Goal: Information Seeking & Learning: Understand process/instructions

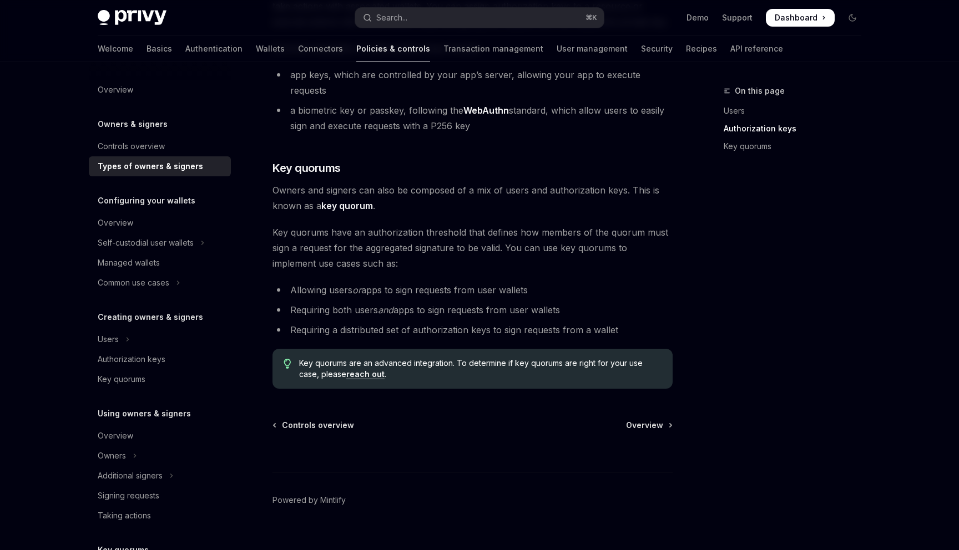
scroll to position [370, 0]
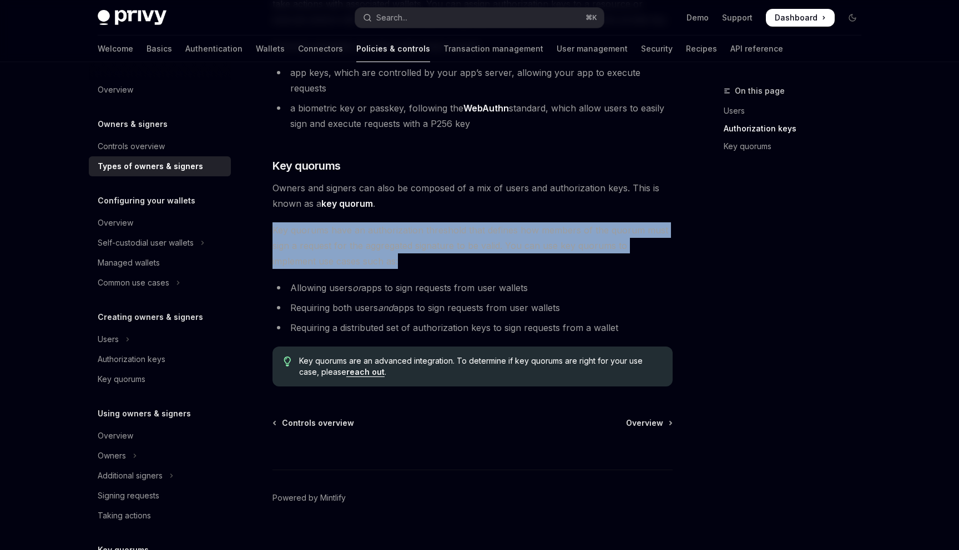
drag, startPoint x: 362, startPoint y: 252, endPoint x: 356, endPoint y: 200, distance: 52.5
click at [356, 200] on div "There are three types of owners & signers: users , authorization keys , and key…" at bounding box center [472, 78] width 400 height 617
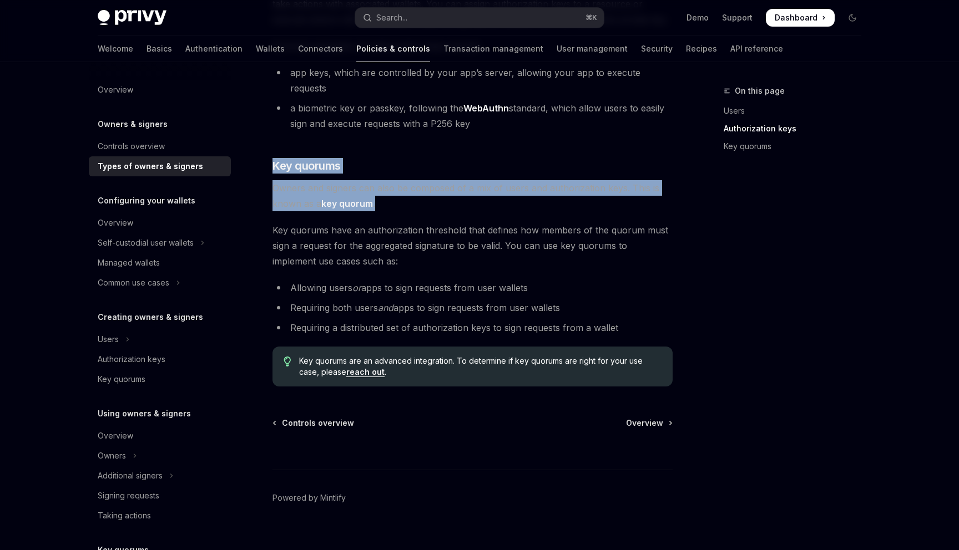
drag, startPoint x: 393, startPoint y: 188, endPoint x: 382, endPoint y: 134, distance: 55.4
click at [382, 134] on div "There are three types of owners & signers: users , authorization keys , and key…" at bounding box center [472, 78] width 400 height 617
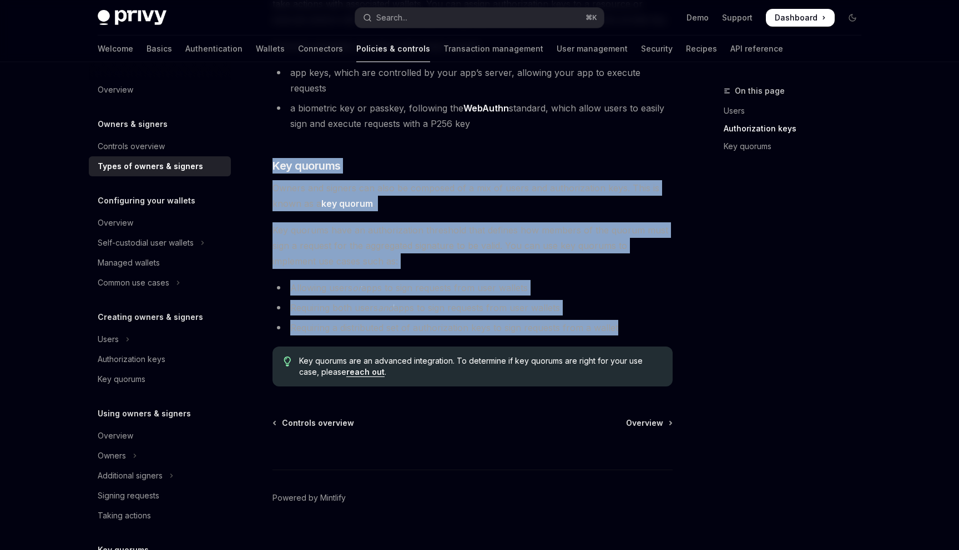
drag, startPoint x: 371, startPoint y: 134, endPoint x: 623, endPoint y: 309, distance: 306.9
click at [623, 309] on div "There are three types of owners & signers: users , authorization keys , and key…" at bounding box center [472, 78] width 400 height 617
click at [623, 320] on li "Requiring a distributed set of authorization keys to sign requests from a wallet" at bounding box center [472, 328] width 400 height 16
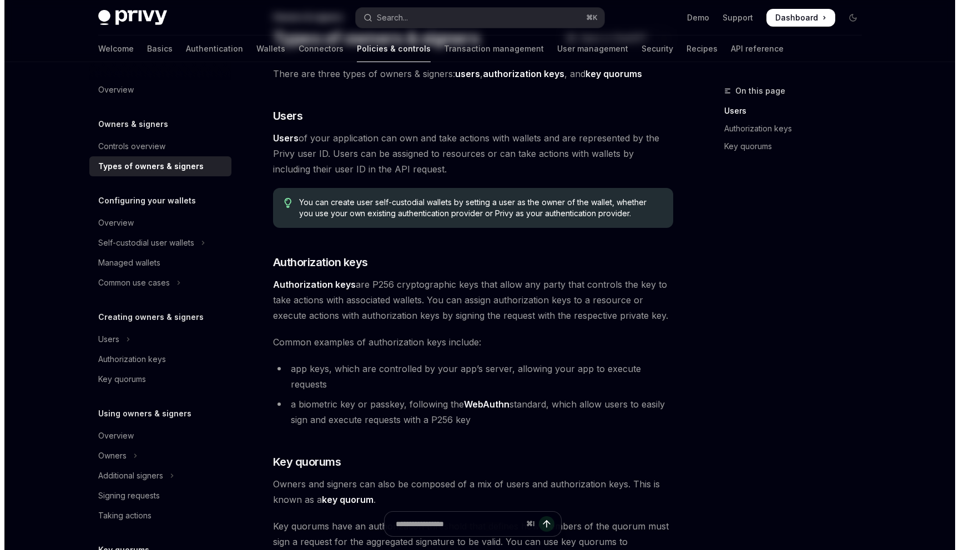
scroll to position [0, 0]
